Goal: Transaction & Acquisition: Purchase product/service

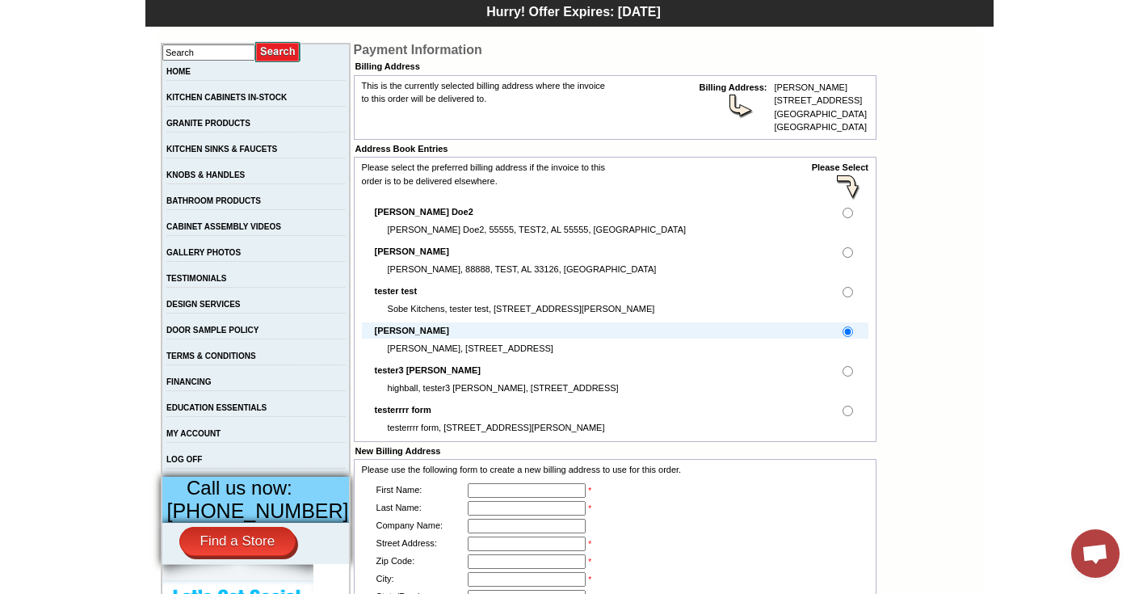
scroll to position [266, 0]
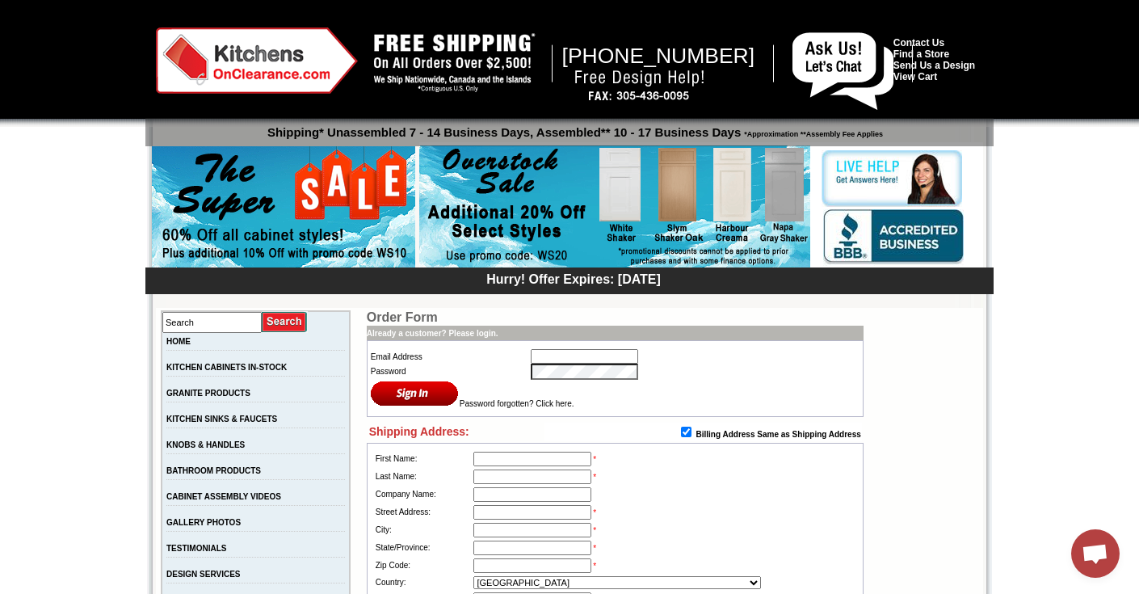
click at [560, 358] on input "text" at bounding box center [584, 356] width 107 height 15
type input "[EMAIL_ADDRESS][DOMAIN_NAME]"
click at [406, 389] on input "image" at bounding box center [415, 393] width 88 height 27
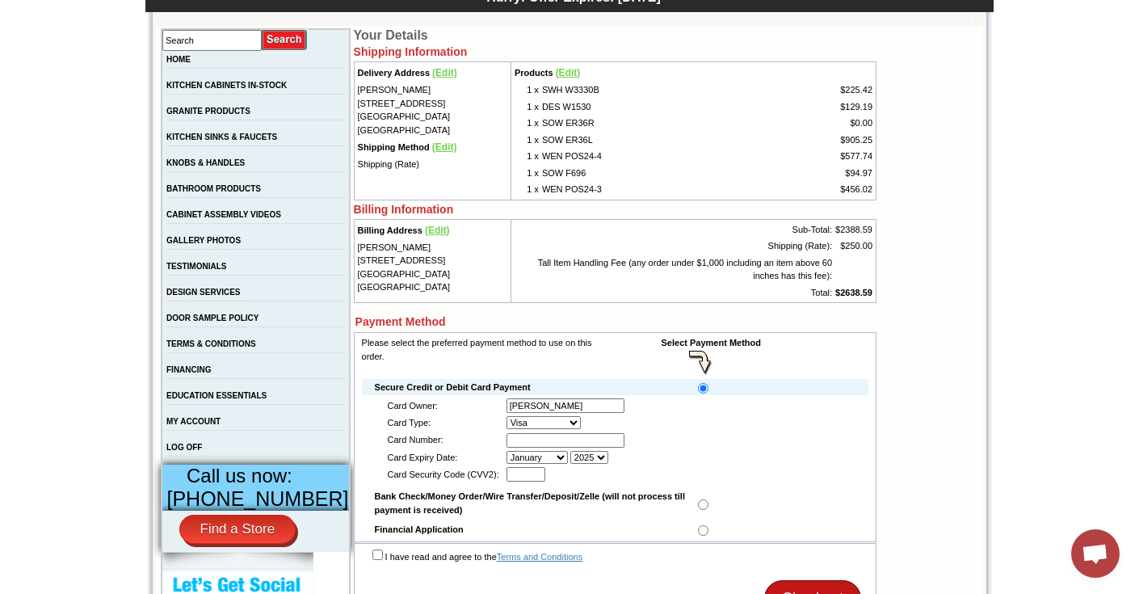
scroll to position [234, 0]
